Goal: Contribute content: Contribute content

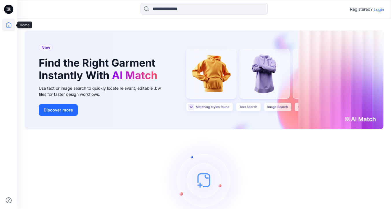
click at [9, 25] on icon at bounding box center [8, 24] width 13 height 13
click at [11, 25] on icon at bounding box center [8, 24] width 13 height 13
click at [380, 10] on p "Login" at bounding box center [378, 9] width 10 height 6
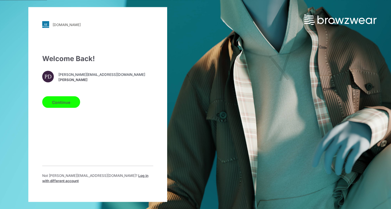
click at [62, 107] on button "Continue" at bounding box center [61, 102] width 38 height 12
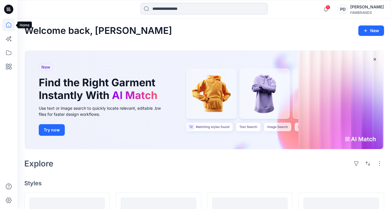
click at [9, 24] on icon at bounding box center [8, 24] width 13 height 13
click at [10, 51] on icon at bounding box center [8, 52] width 5 height 5
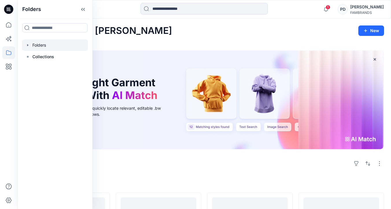
click at [27, 46] on icon "button" at bounding box center [27, 45] width 1 height 2
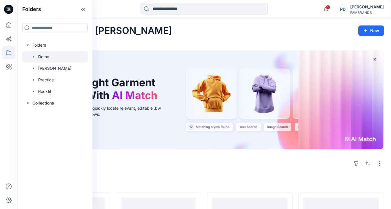
click at [36, 56] on div at bounding box center [55, 57] width 66 height 12
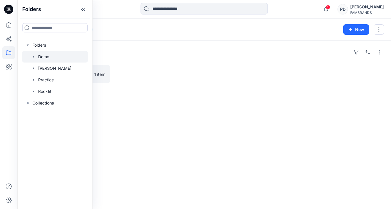
click at [227, 80] on div at bounding box center [249, 74] width 85 height 18
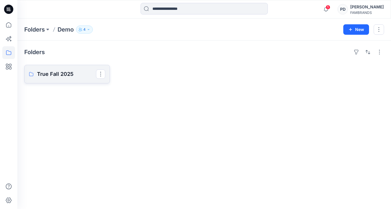
click at [62, 74] on p "True Fall 2025" at bounding box center [66, 74] width 59 height 8
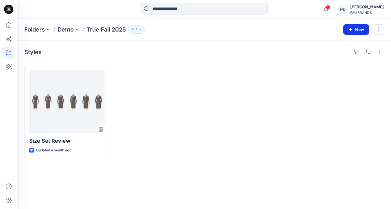
click at [356, 30] on button "New" at bounding box center [356, 29] width 26 height 10
click at [338, 43] on p "New Style" at bounding box center [337, 43] width 19 height 7
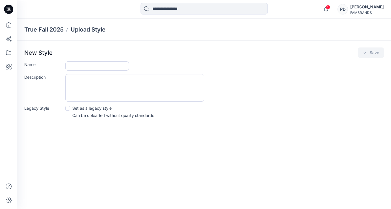
click at [97, 106] on p "Set as a legacy style" at bounding box center [91, 108] width 39 height 6
click at [105, 64] on input "Name" at bounding box center [97, 65] width 64 height 9
paste input "**********"
drag, startPoint x: 127, startPoint y: 66, endPoint x: 117, endPoint y: 64, distance: 10.5
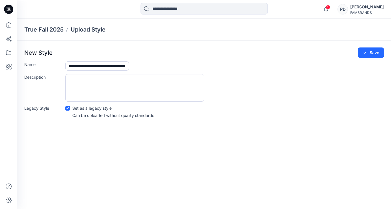
click at [117, 64] on body "**********" at bounding box center [195, 104] width 391 height 209
click at [115, 65] on input "**********" at bounding box center [97, 65] width 64 height 9
drag, startPoint x: 115, startPoint y: 65, endPoint x: 140, endPoint y: 65, distance: 25.4
click at [140, 65] on div "**********" at bounding box center [224, 65] width 318 height 9
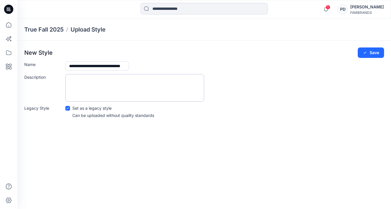
type input "**********"
click at [117, 81] on textarea "Description" at bounding box center [134, 87] width 139 height 27
click at [368, 53] on button "Save" at bounding box center [370, 52] width 26 height 10
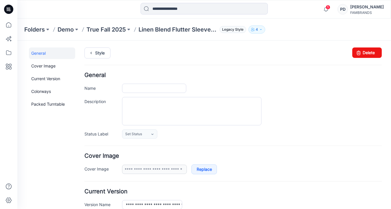
type input "**********"
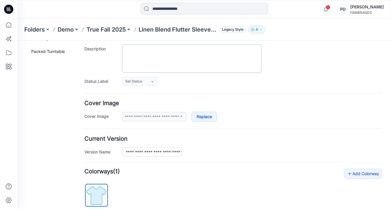
scroll to position [62, 0]
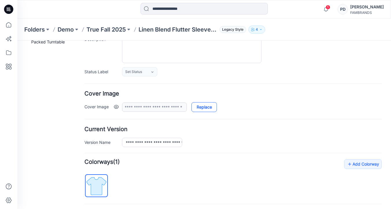
click at [205, 107] on link "Replace" at bounding box center [203, 107] width 25 height 10
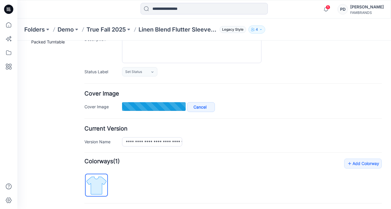
type input "**********"
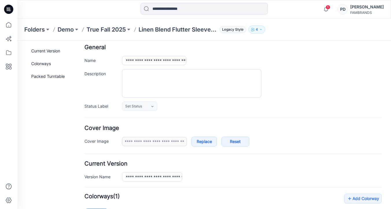
scroll to position [0, 0]
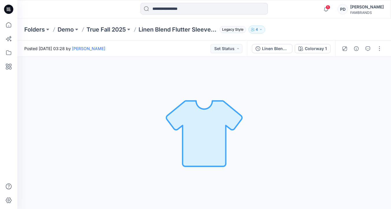
click at [354, 9] on div "[PERSON_NAME]" at bounding box center [367, 6] width 34 height 7
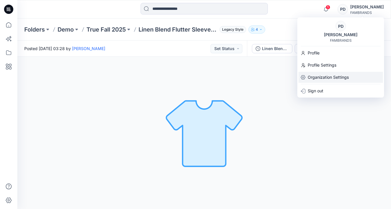
click at [323, 76] on p "Organization Settings" at bounding box center [327, 77] width 41 height 11
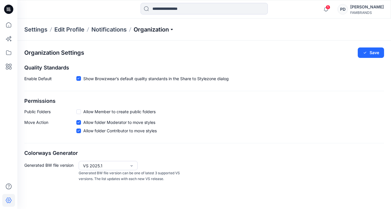
click at [162, 30] on p "Organization" at bounding box center [153, 29] width 40 height 8
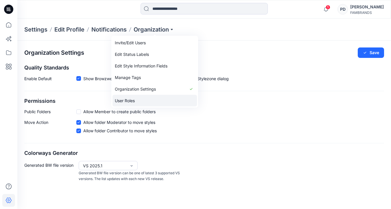
click at [132, 101] on link "User Roles" at bounding box center [154, 101] width 84 height 12
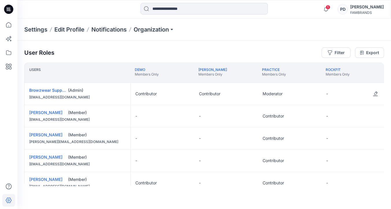
scroll to position [0, 3]
click at [182, 94] on button "Edit Role" at bounding box center [183, 93] width 10 height 10
click at [154, 138] on button "Moderator" at bounding box center [154, 138] width 62 height 10
click at [245, 95] on button "Edit Role" at bounding box center [246, 93] width 10 height 10
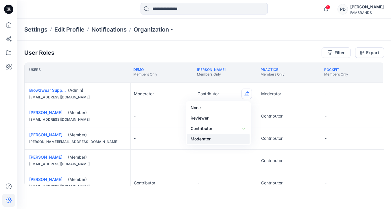
click at [218, 140] on button "Moderator" at bounding box center [218, 138] width 62 height 10
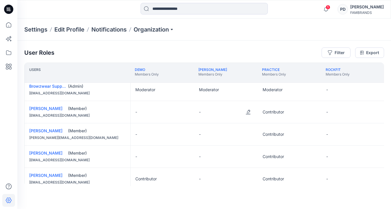
scroll to position [0, 0]
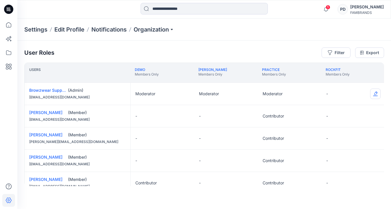
click at [374, 93] on button "Edit Role" at bounding box center [375, 93] width 10 height 10
click at [334, 138] on button "Moderator" at bounding box center [348, 138] width 62 height 10
click at [8, 25] on icon at bounding box center [8, 24] width 13 height 13
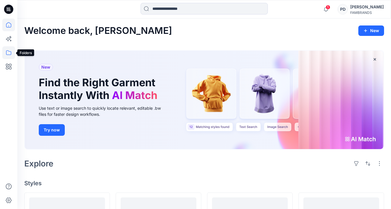
click at [7, 53] on icon at bounding box center [8, 52] width 13 height 13
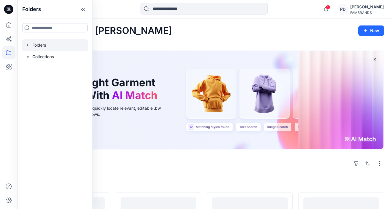
click at [29, 46] on icon "button" at bounding box center [27, 45] width 5 height 5
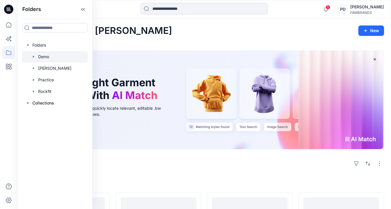
click at [33, 57] on icon "button" at bounding box center [33, 56] width 1 height 2
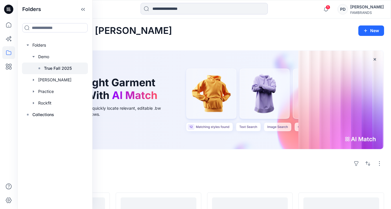
click at [59, 69] on p "True Fall 2025" at bounding box center [58, 68] width 28 height 7
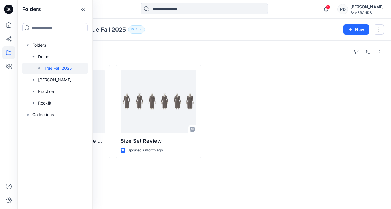
click at [228, 77] on div at bounding box center [249, 111] width 85 height 93
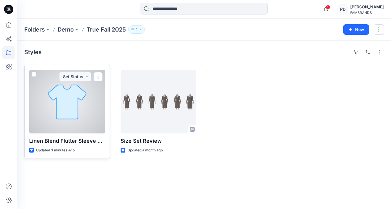
click at [69, 107] on div at bounding box center [67, 102] width 76 height 64
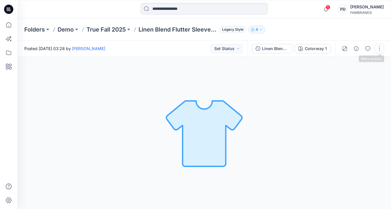
click at [380, 48] on button "button" at bounding box center [378, 48] width 9 height 9
click at [359, 62] on button "Edit" at bounding box center [354, 62] width 53 height 11
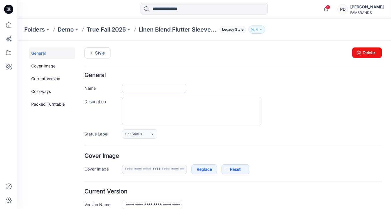
type input "**********"
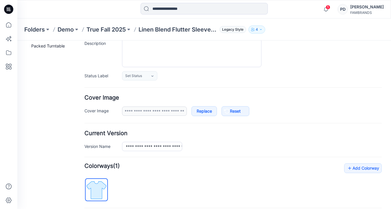
scroll to position [59, 0]
click at [200, 111] on link "Replace" at bounding box center [203, 110] width 25 height 10
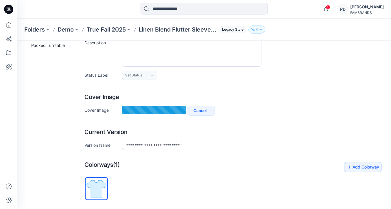
type input "**********"
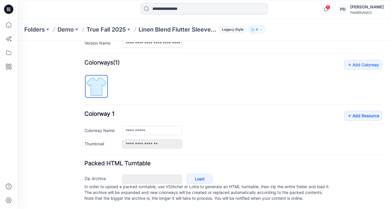
scroll to position [0, 0]
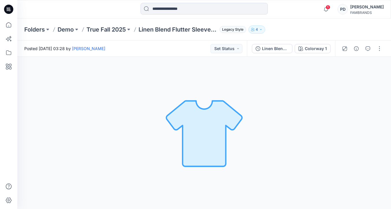
click at [115, 79] on div "Colorway 1 Loading... Material Properties Loading..." at bounding box center [203, 133] width 373 height 152
click at [268, 48] on div "Linen Blend Flutter Sleeve T-Shirt" at bounding box center [275, 48] width 27 height 6
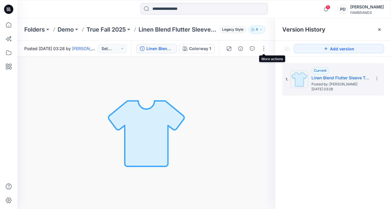
click at [268, 48] on button "button" at bounding box center [263, 48] width 9 height 9
click at [199, 88] on div "Colorway 1 Loading... Material Properties Loading..." at bounding box center [146, 133] width 258 height 152
click at [240, 48] on icon "button" at bounding box center [240, 48] width 5 height 5
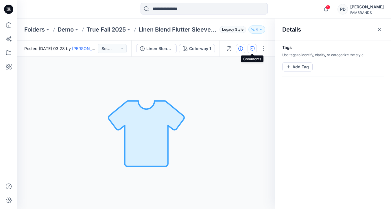
click at [252, 49] on icon "button" at bounding box center [252, 48] width 5 height 5
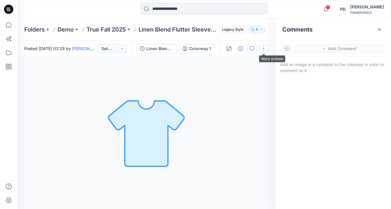
click at [264, 48] on button "button" at bounding box center [263, 48] width 9 height 9
click at [234, 121] on button "View" at bounding box center [239, 121] width 53 height 11
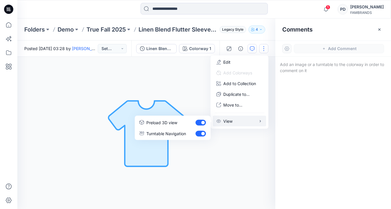
click at [227, 160] on div "Colorway 1 Loading... Material Properties Loading..." at bounding box center [146, 133] width 258 height 152
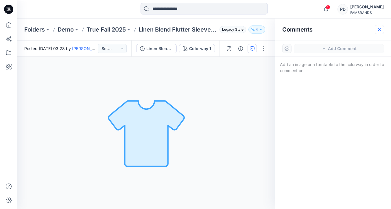
click at [381, 27] on icon "button" at bounding box center [379, 29] width 5 height 5
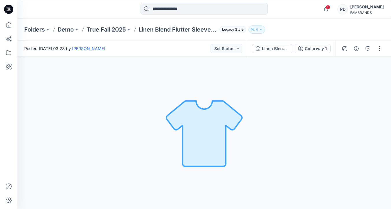
click at [211, 129] on img at bounding box center [203, 132] width 81 height 81
click at [274, 48] on div "Linen Blend Flutter Sleeve T-Shirt" at bounding box center [275, 48] width 27 height 6
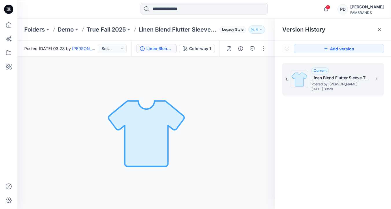
click at [318, 82] on span "Posted by: Paige Dommels" at bounding box center [340, 84] width 58 height 6
click at [379, 30] on icon at bounding box center [379, 29] width 5 height 5
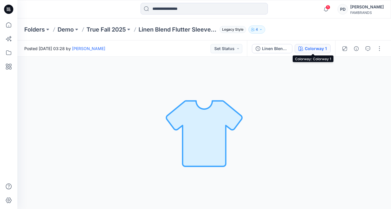
click at [310, 49] on div "Colorway 1" at bounding box center [315, 48] width 22 height 6
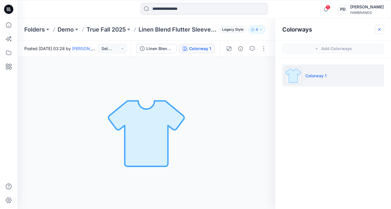
click at [379, 29] on icon "button" at bounding box center [379, 29] width 2 height 2
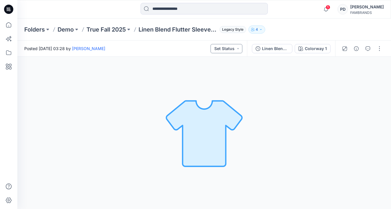
click at [238, 49] on button "Set Status" at bounding box center [226, 48] width 32 height 9
click at [357, 49] on icon "button" at bounding box center [356, 48] width 5 height 5
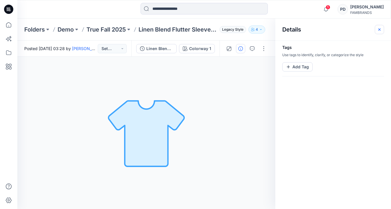
click at [378, 28] on icon "button" at bounding box center [379, 29] width 5 height 5
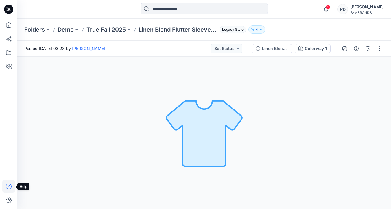
click at [8, 184] on icon at bounding box center [9, 186] width 6 height 6
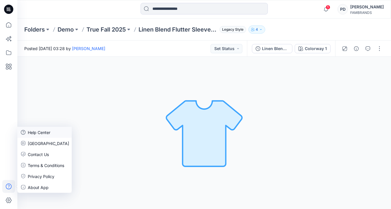
click at [39, 132] on p "Help Center" at bounding box center [39, 132] width 23 height 6
click at [81, 115] on div "Colorway 1 Loading... Material Properties Loading..." at bounding box center [203, 133] width 373 height 152
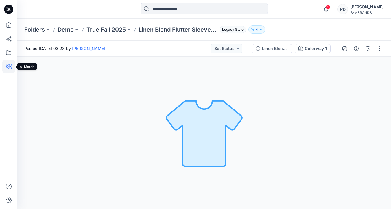
click at [11, 67] on icon at bounding box center [8, 66] width 13 height 13
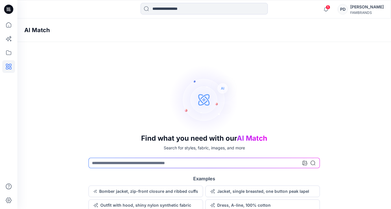
scroll to position [2, 0]
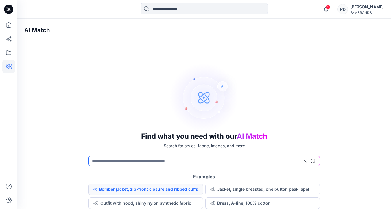
click at [134, 190] on button "Bomber jacket, zip-front closure and ribbed cuffs" at bounding box center [145, 189] width 114 height 12
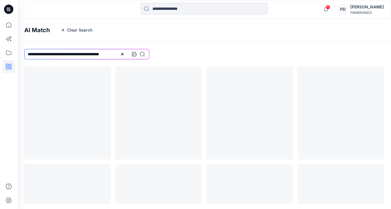
scroll to position [0, 0]
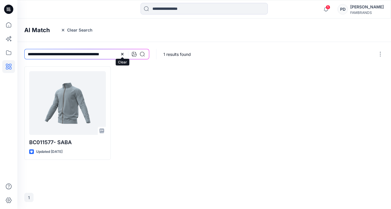
click at [123, 53] on icon at bounding box center [122, 54] width 5 height 5
click at [11, 53] on icon at bounding box center [8, 52] width 13 height 13
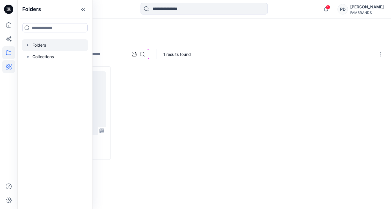
click at [44, 44] on div at bounding box center [55, 45] width 66 height 12
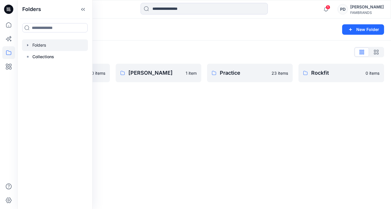
click at [166, 46] on div "Folders List Demo 0 items Paige 1 item Practice 23 items Rockfit 0 items" at bounding box center [203, 64] width 373 height 49
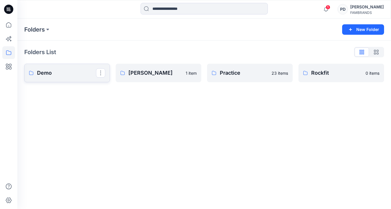
click at [73, 74] on p "Demo" at bounding box center [66, 73] width 59 height 8
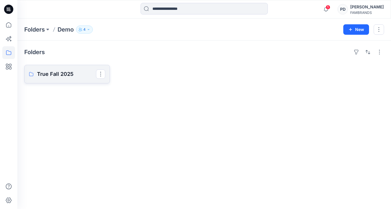
click at [77, 75] on p "True Fall 2025" at bounding box center [66, 74] width 59 height 8
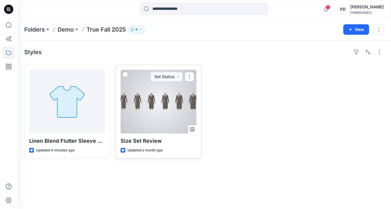
click at [147, 120] on div at bounding box center [158, 102] width 76 height 64
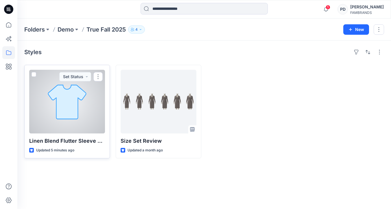
click at [80, 103] on div at bounding box center [67, 102] width 76 height 64
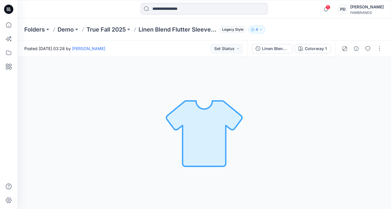
click at [233, 29] on span "Legacy Style" at bounding box center [232, 29] width 27 height 7
click at [184, 61] on div "Colorway 1 Loading... Material Properties Loading..." at bounding box center [203, 133] width 373 height 152
click at [256, 29] on p "4" at bounding box center [256, 29] width 2 height 6
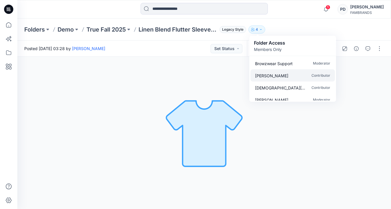
scroll to position [5, 0]
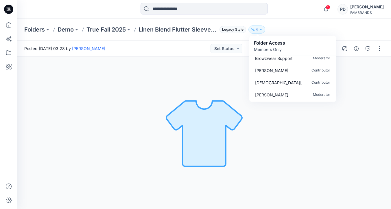
click at [310, 112] on div "Colorway 1 Loading... Material Properties Loading..." at bounding box center [203, 133] width 373 height 152
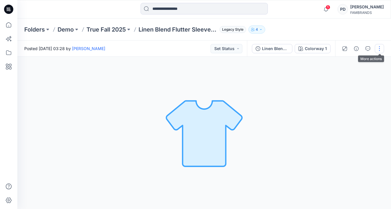
click at [380, 48] on button "button" at bounding box center [378, 48] width 9 height 9
click at [341, 61] on p "Edit" at bounding box center [342, 62] width 7 height 6
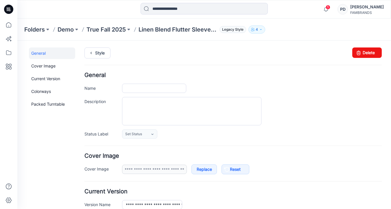
type input "**********"
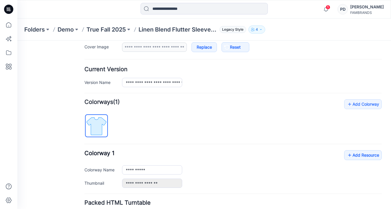
scroll to position [119, 0]
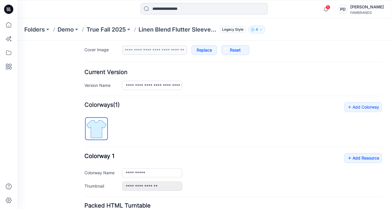
click at [97, 128] on img at bounding box center [96, 129] width 22 height 22
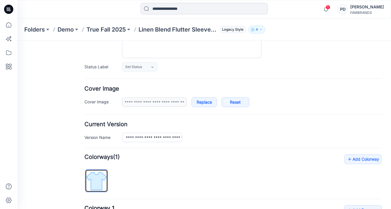
scroll to position [60, 0]
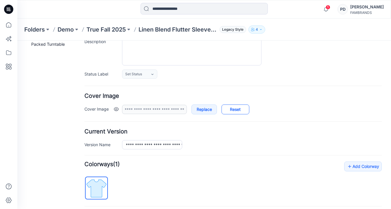
click at [237, 109] on link "Reset" at bounding box center [235, 109] width 28 height 10
type input "**********"
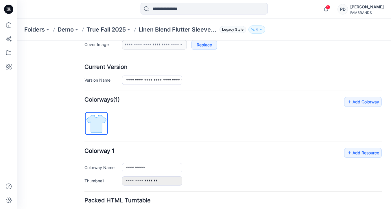
scroll to position [138, 0]
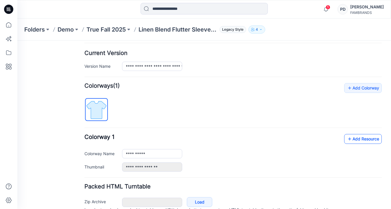
click at [371, 141] on link "Add Resource" at bounding box center [363, 139] width 38 height 10
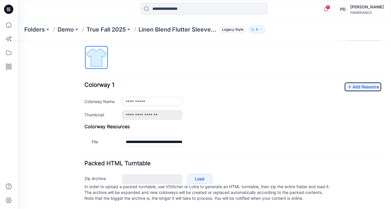
scroll to position [185, 0]
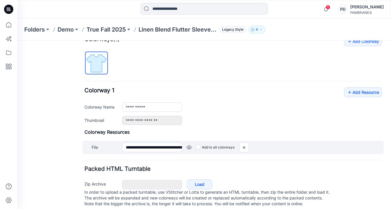
click at [187, 148] on link at bounding box center [189, 147] width 5 height 5
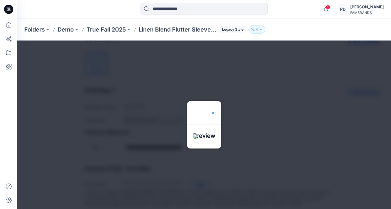
click at [215, 111] on img at bounding box center [212, 113] width 5 height 5
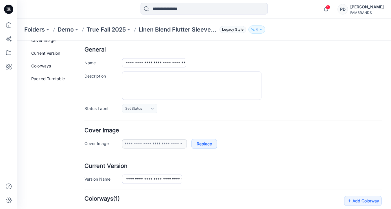
scroll to position [0, 0]
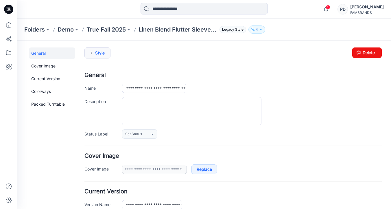
click at [99, 53] on link "Style" at bounding box center [97, 52] width 26 height 11
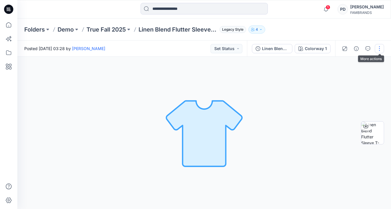
click at [379, 47] on button "button" at bounding box center [378, 48] width 9 height 9
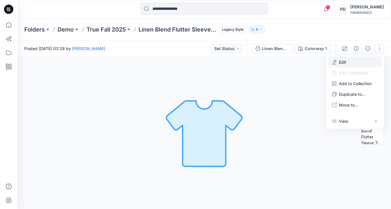
click at [345, 62] on p "Edit" at bounding box center [342, 62] width 7 height 6
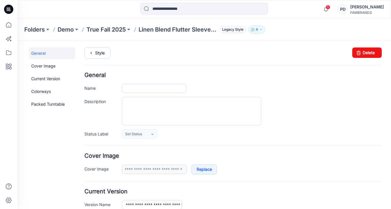
type input "**********"
click at [116, 168] on link at bounding box center [116, 168] width 5 height 5
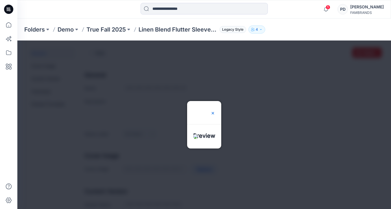
click at [215, 111] on img at bounding box center [212, 113] width 5 height 5
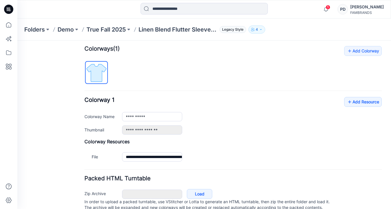
scroll to position [180, 0]
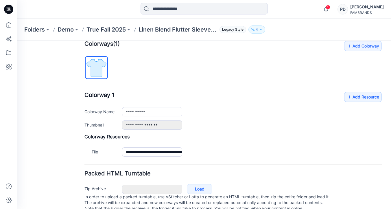
click at [180, 142] on div "**********" at bounding box center [232, 145] width 297 height 25
click at [204, 127] on div "**********" at bounding box center [251, 124] width 259 height 9
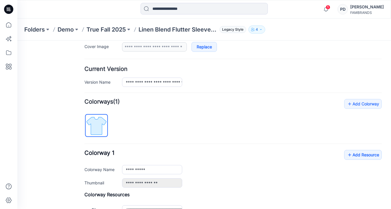
scroll to position [122, 0]
click at [101, 125] on img at bounding box center [96, 126] width 22 height 22
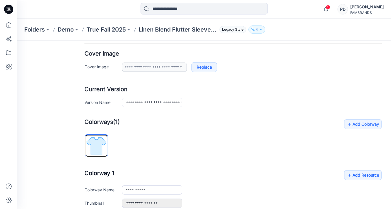
scroll to position [102, 0]
click at [116, 66] on link at bounding box center [116, 66] width 5 height 5
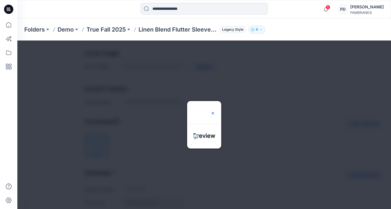
click at [215, 111] on img at bounding box center [212, 113] width 5 height 5
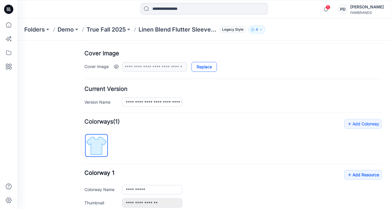
click at [207, 68] on link "Replace" at bounding box center [203, 67] width 25 height 10
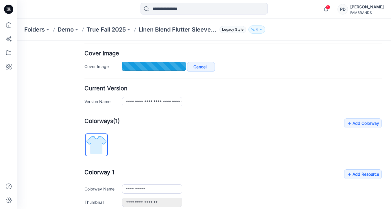
type input "**********"
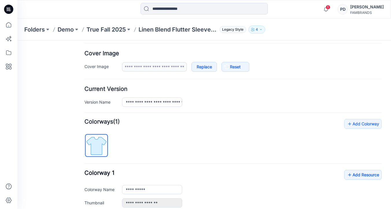
click at [260, 111] on form "**********" at bounding box center [232, 130] width 297 height 321
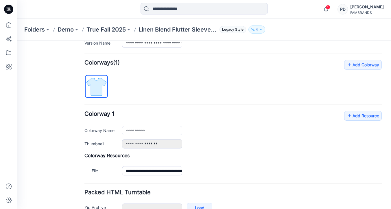
scroll to position [158, 0]
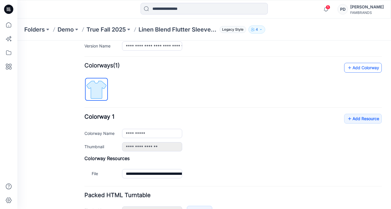
click at [358, 67] on link "Add Colorway" at bounding box center [363, 68] width 38 height 10
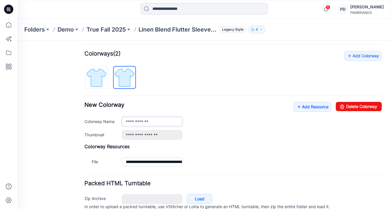
scroll to position [179, 0]
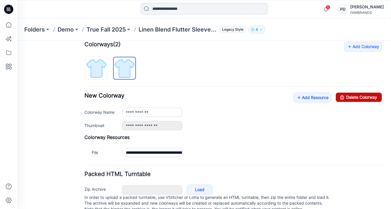
click at [353, 98] on link "Delete Colorway" at bounding box center [358, 96] width 46 height 9
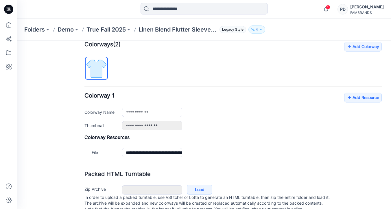
type input "**********"
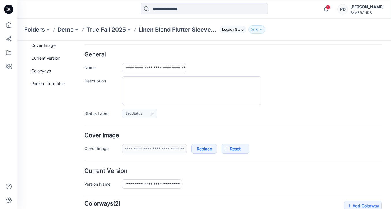
scroll to position [0, 0]
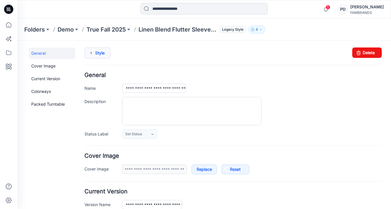
click at [103, 52] on link "Style" at bounding box center [97, 52] width 26 height 11
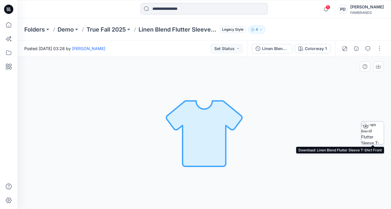
click at [372, 133] on img at bounding box center [372, 132] width 23 height 23
click at [251, 103] on div "Colorway 1 Loading... Material Properties Loading..." at bounding box center [203, 133] width 373 height 152
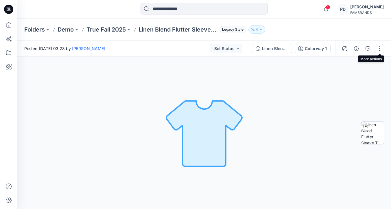
click at [380, 48] on button "button" at bounding box center [378, 48] width 9 height 9
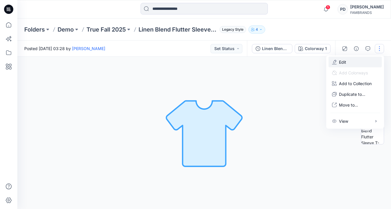
click at [343, 62] on p "Edit" at bounding box center [342, 62] width 7 height 6
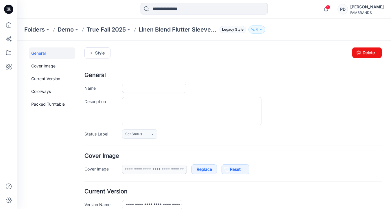
type input "**********"
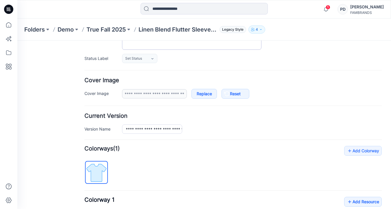
scroll to position [77, 0]
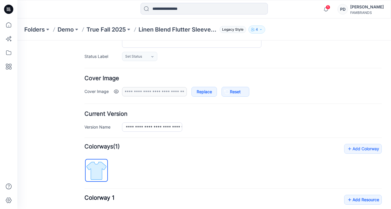
click at [116, 91] on link at bounding box center [116, 91] width 5 height 5
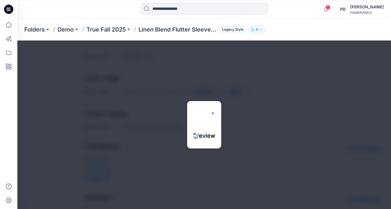
click at [215, 111] on img at bounding box center [212, 113] width 5 height 5
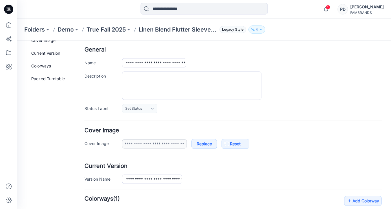
scroll to position [0, 0]
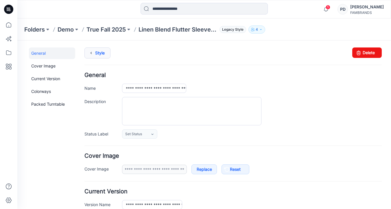
click at [99, 54] on link "Style" at bounding box center [97, 52] width 26 height 11
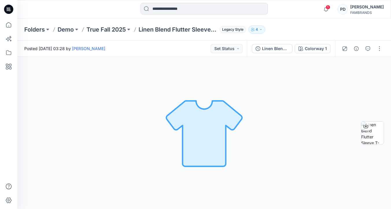
click at [298, 28] on div "Folders Demo True Fall 2025 Linen Blend Flutter Sleeve T-Shirt Legacy Style 4" at bounding box center [181, 29] width 314 height 8
